Goal: Download file/media

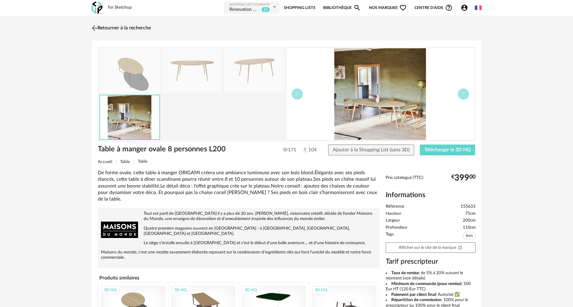
click at [102, 29] on link "Retourner à la recherche" at bounding box center [120, 28] width 61 height 14
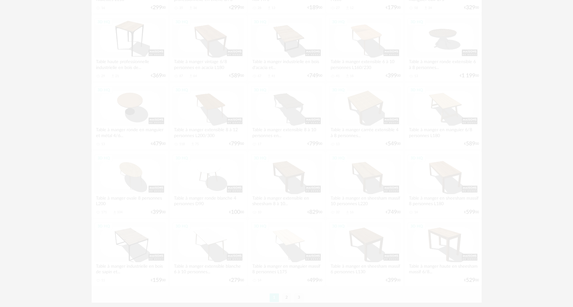
scroll to position [1216, 0]
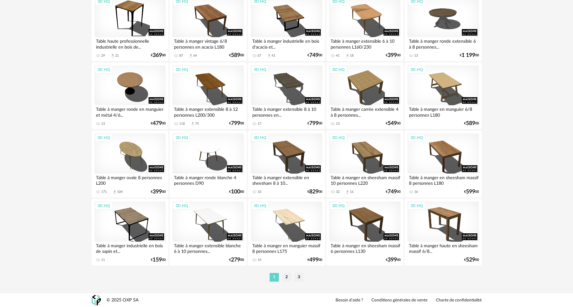
click at [286, 277] on li "2" at bounding box center [286, 277] width 9 height 9
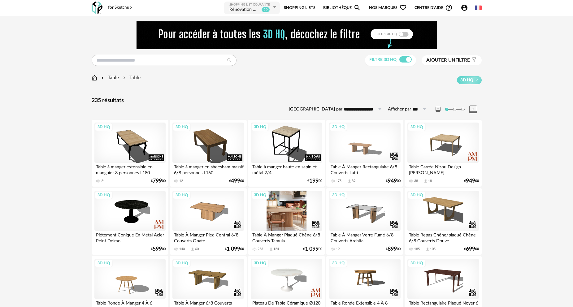
click at [288, 211] on div "3D HQ" at bounding box center [286, 211] width 71 height 40
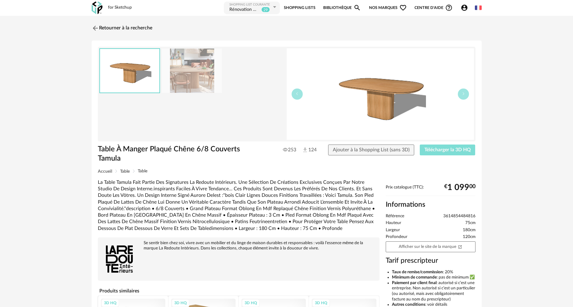
click at [447, 152] on button "Télécharger la 3D HQ" at bounding box center [448, 150] width 56 height 11
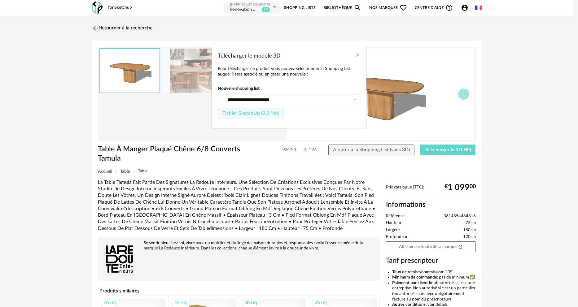
click at [236, 115] on span "Fichier SketchUp (9,2 Mo)" at bounding box center [250, 113] width 57 height 5
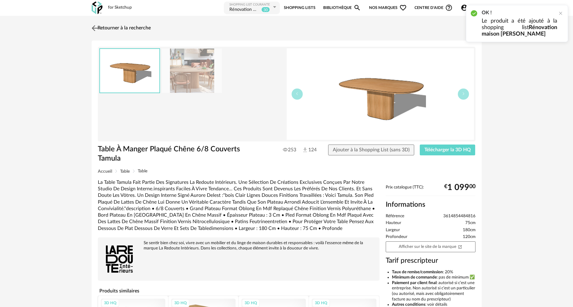
click at [106, 28] on link "Retourner à la recherche" at bounding box center [120, 28] width 61 height 14
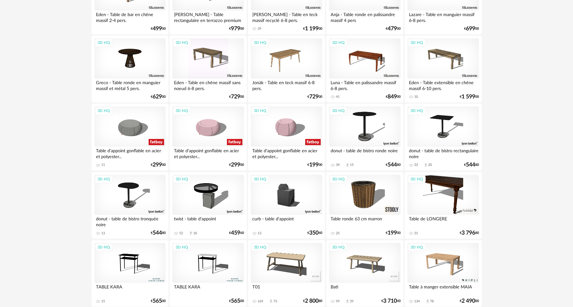
scroll to position [836, 0]
